Goal: Task Accomplishment & Management: Manage account settings

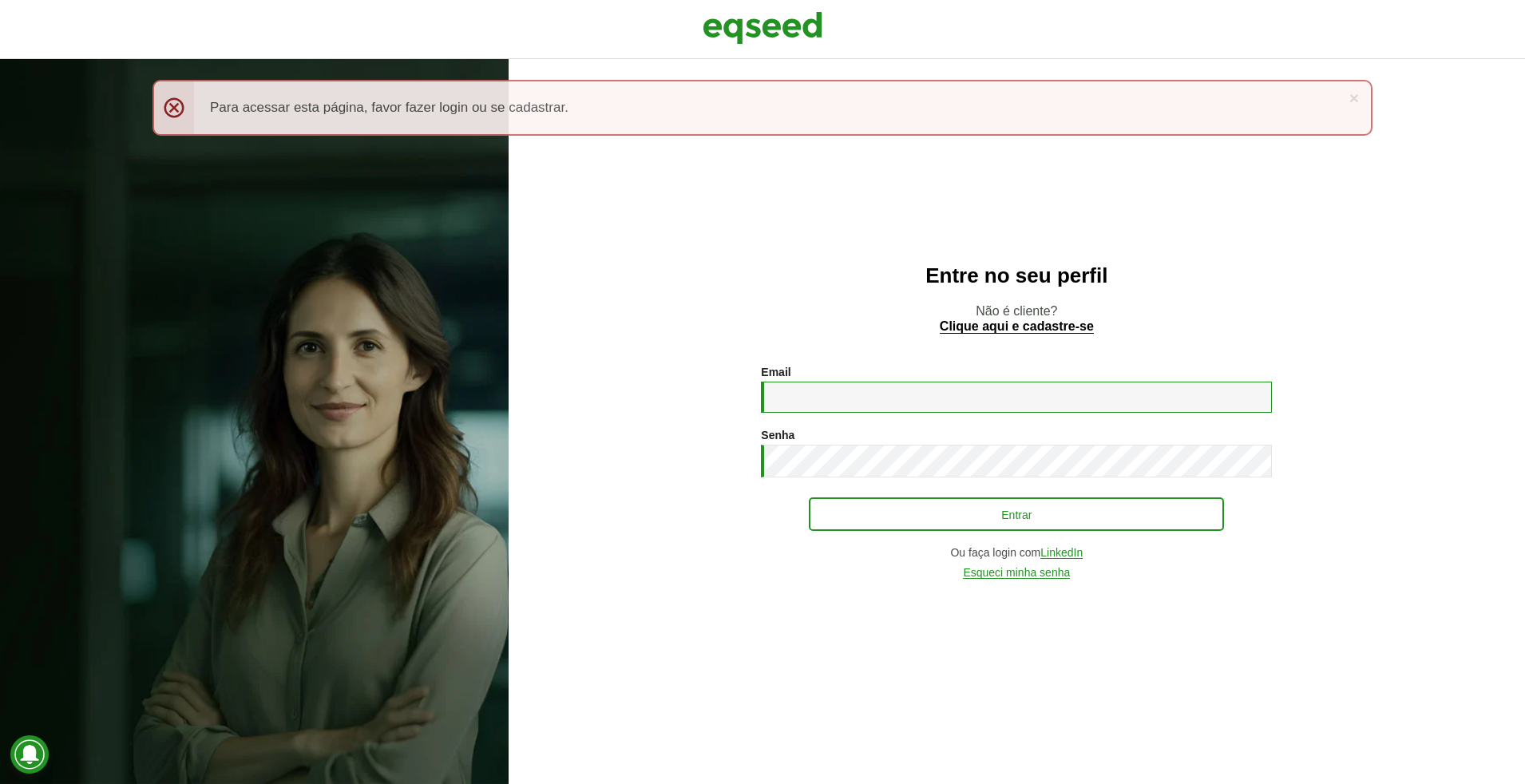
type input "**********"
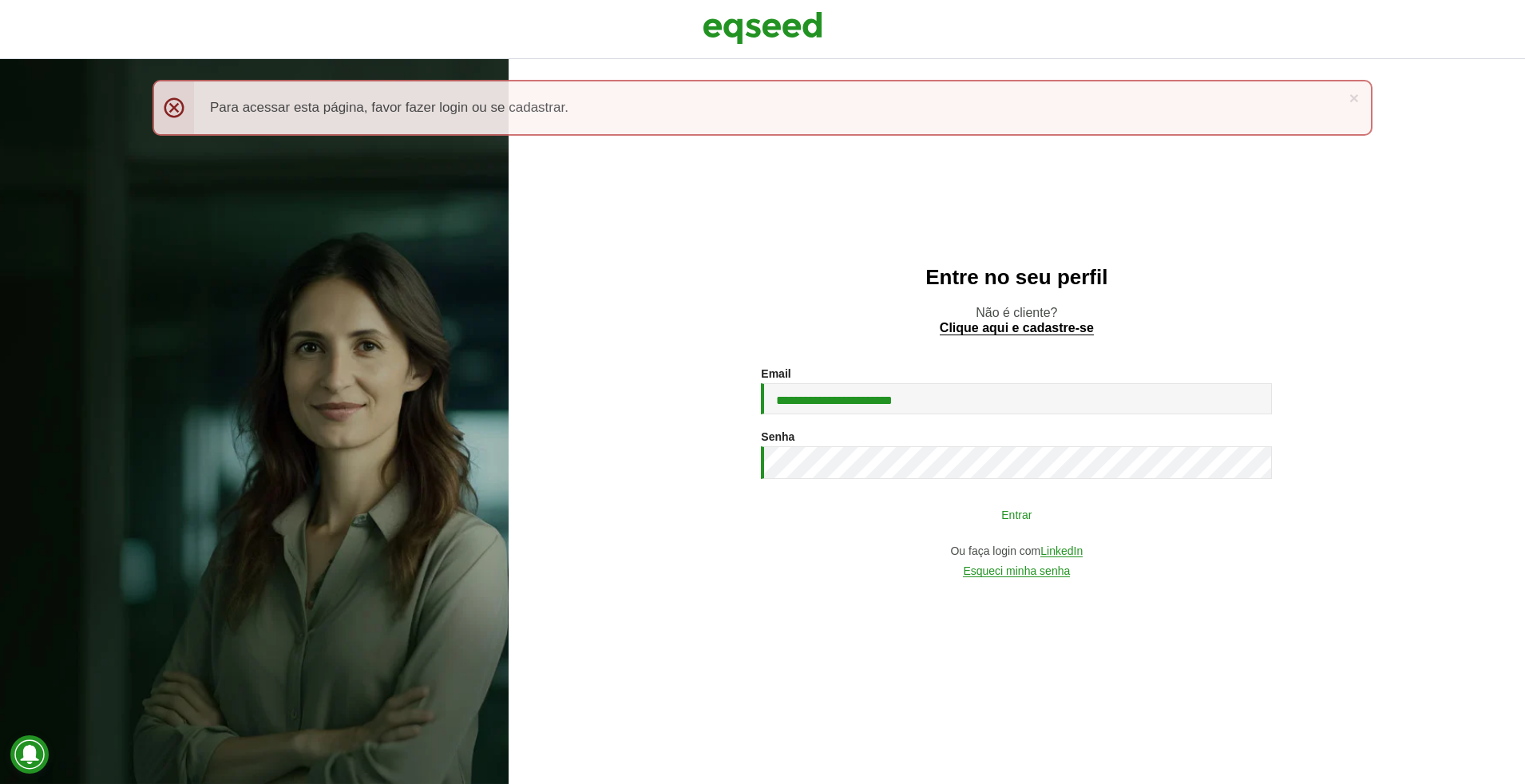
click at [908, 503] on button "Entrar" at bounding box center [1016, 513] width 416 height 30
